Goal: Navigation & Orientation: Find specific page/section

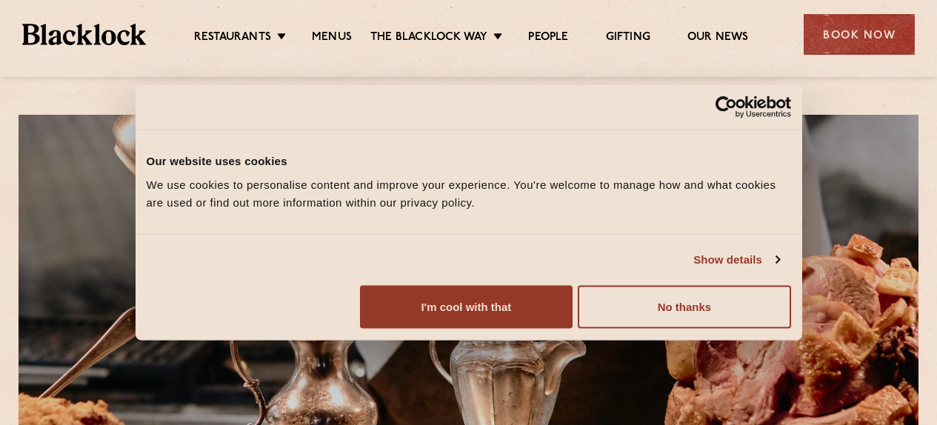
click at [572, 319] on button "I'm cool with that" at bounding box center [466, 306] width 213 height 43
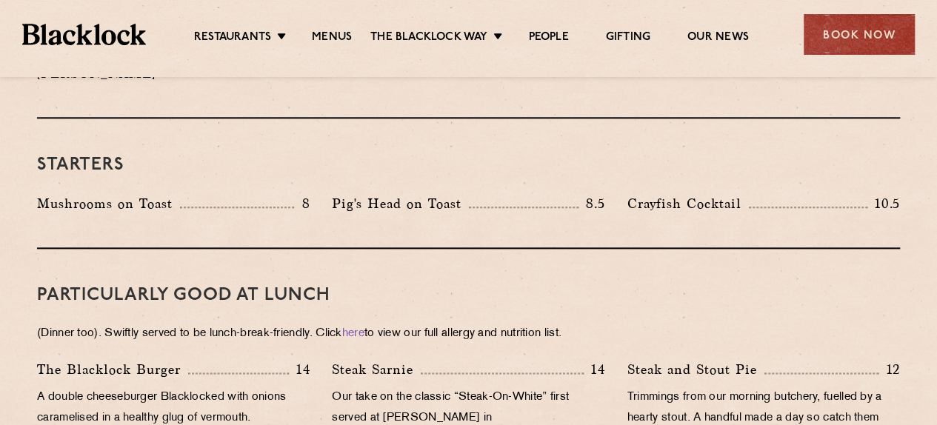
scroll to position [776, 0]
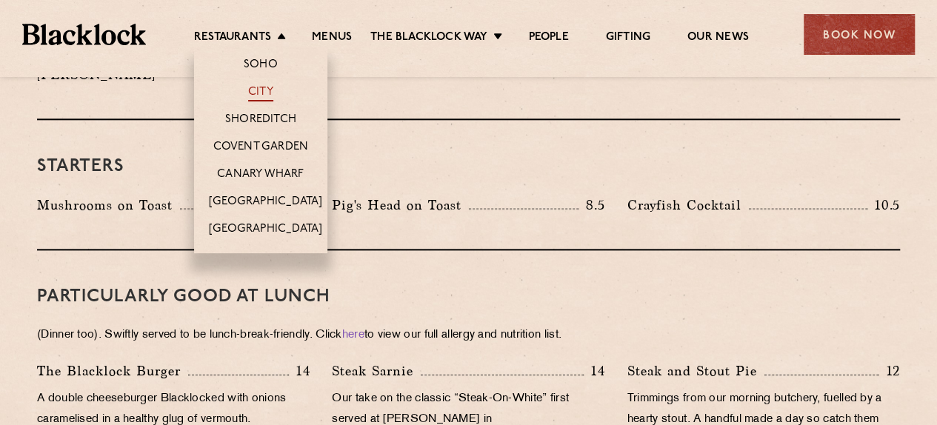
click at [264, 87] on link "City" at bounding box center [260, 93] width 25 height 16
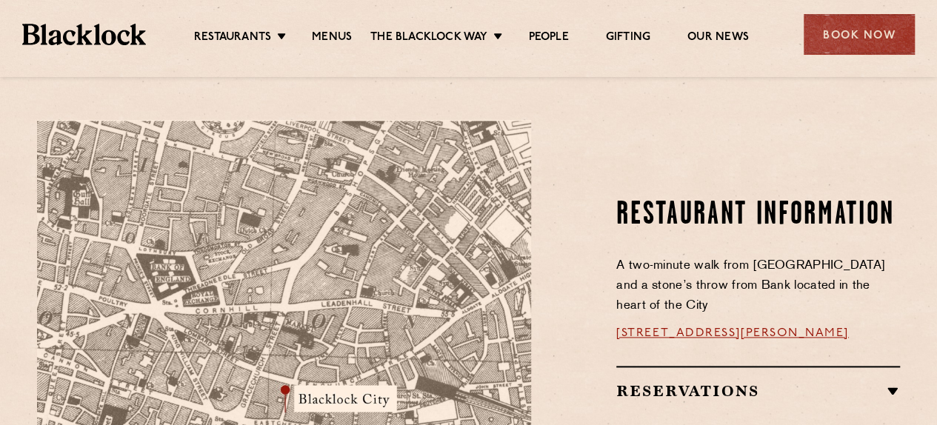
scroll to position [780, 0]
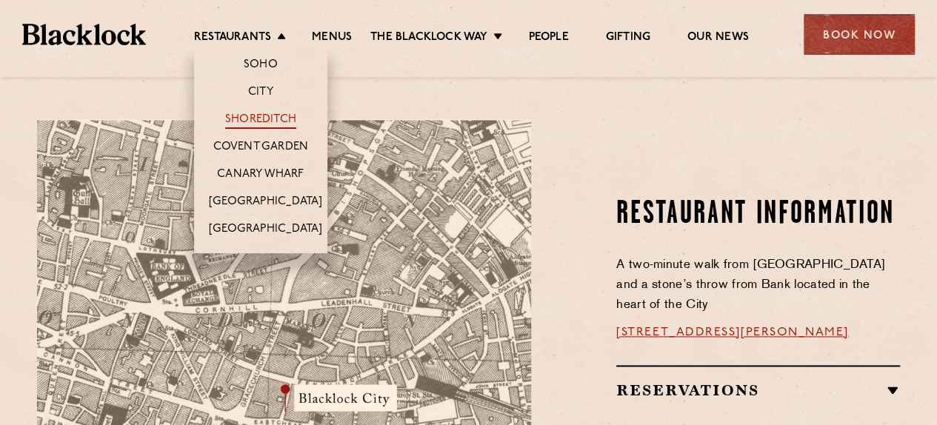
click at [278, 114] on link "Shoreditch" at bounding box center [260, 121] width 71 height 16
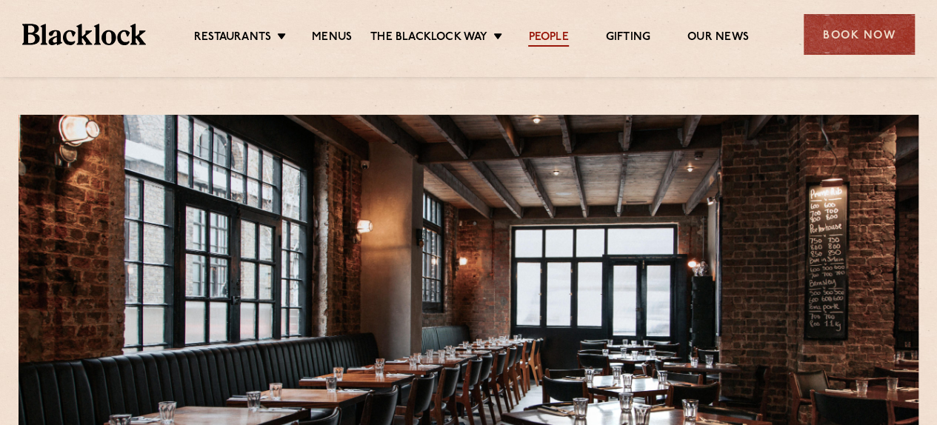
click at [547, 37] on link "People" at bounding box center [548, 38] width 40 height 16
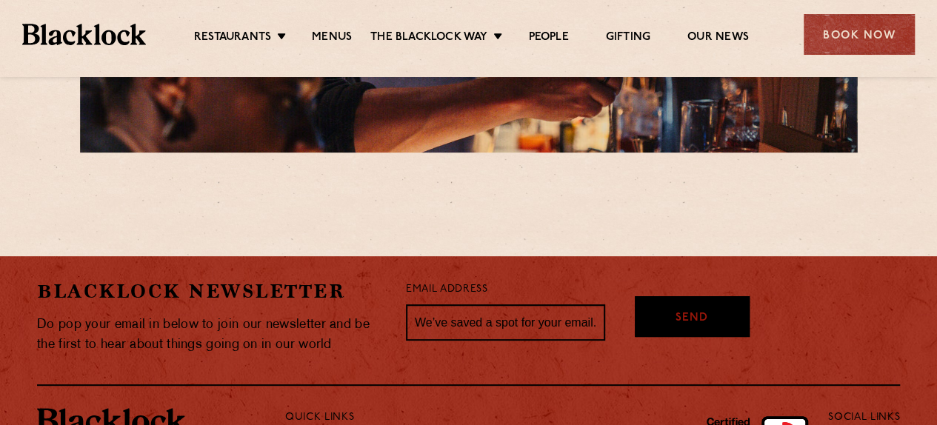
scroll to position [2940, 0]
